Goal: Find specific page/section

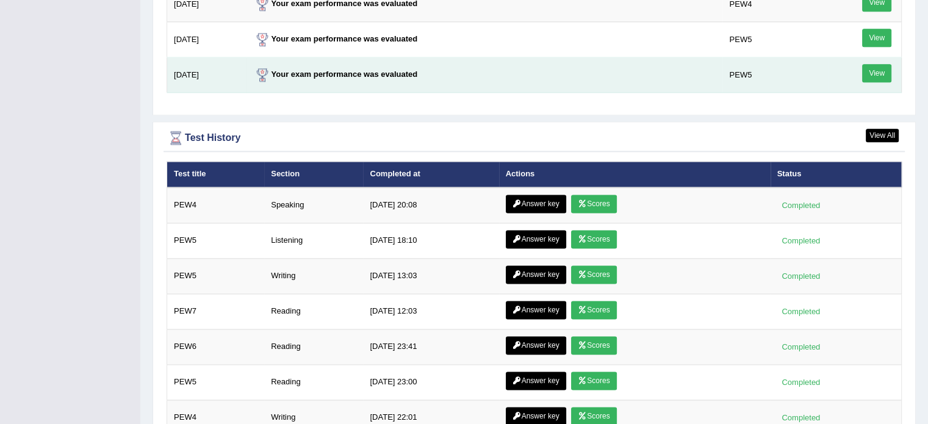
scroll to position [1641, 0]
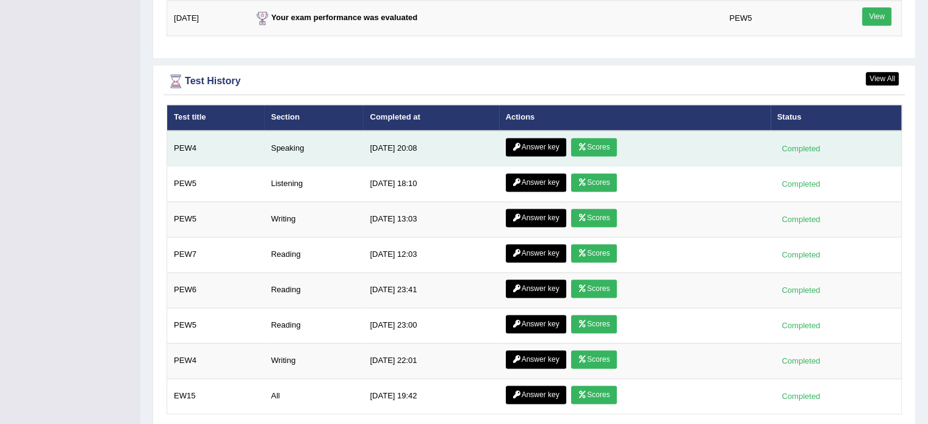
click at [529, 142] on link "Answer key" at bounding box center [536, 147] width 60 height 18
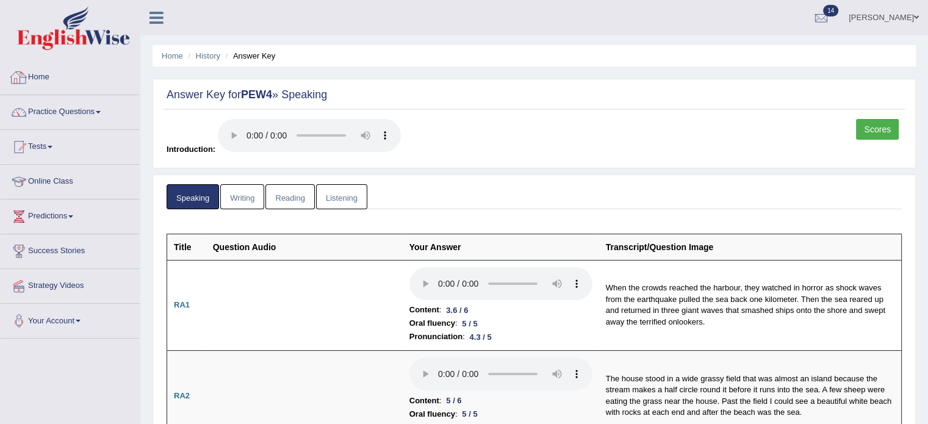
click at [29, 73] on link "Home" at bounding box center [70, 75] width 139 height 31
